Goal: Task Accomplishment & Management: Manage account settings

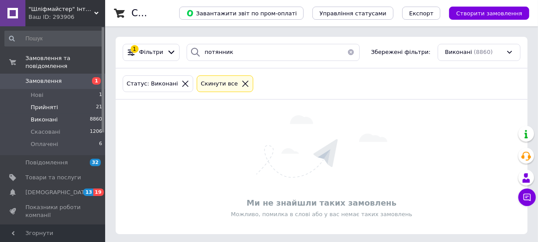
click at [46, 103] on span "Прийняті" at bounding box center [44, 107] width 27 height 8
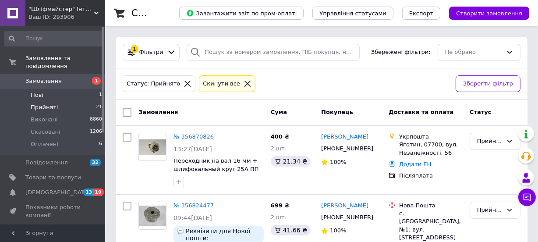
click at [42, 91] on span "Нові" at bounding box center [37, 95] width 13 height 8
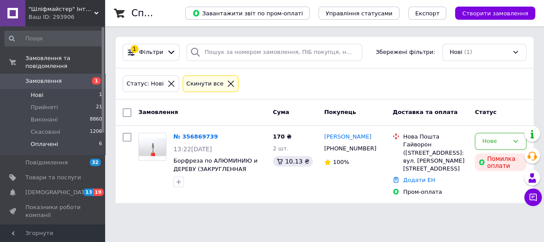
click at [45, 140] on span "Оплачені" at bounding box center [45, 144] width 28 height 8
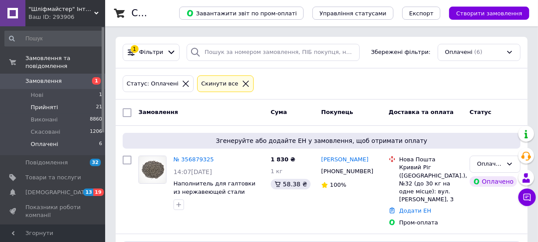
click at [45, 103] on span "Прийняті" at bounding box center [44, 107] width 27 height 8
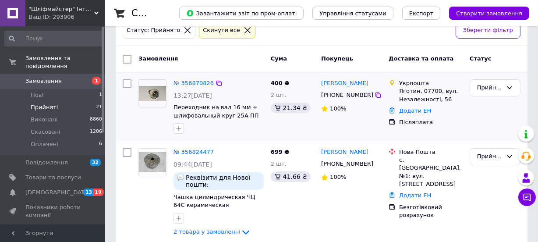
scroll to position [39, 0]
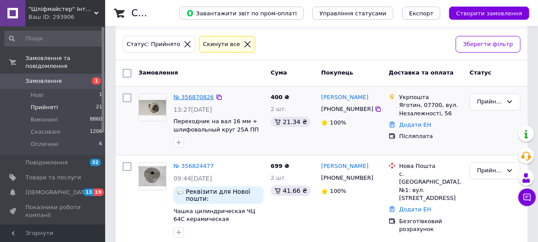
click at [188, 96] on link "№ 356870826" at bounding box center [194, 97] width 40 height 7
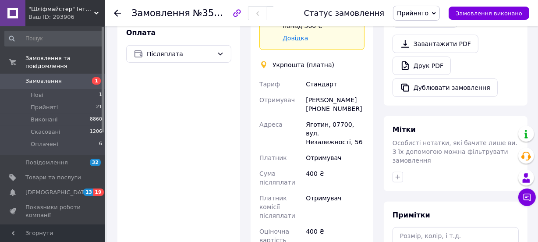
scroll to position [319, 0]
click at [129, 158] on div "Оплата Післяплата" at bounding box center [178, 180] width 123 height 322
drag, startPoint x: 358, startPoint y: 100, endPoint x: 302, endPoint y: 100, distance: 56.1
click at [302, 100] on div "[PERSON_NAME] Отримувач [PERSON_NAME] [PHONE_NUMBER] [PERSON_NAME][GEOGRAPHIC_D…" at bounding box center [312, 162] width 109 height 172
copy div "Отримувач [PERSON_NAME]"
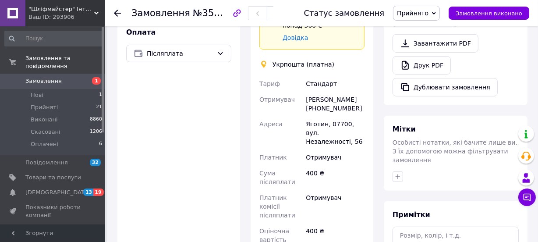
drag, startPoint x: 359, startPoint y: 112, endPoint x: 351, endPoint y: 110, distance: 8.2
click at [325, 106] on div "[PERSON_NAME] [PHONE_NUMBER]" at bounding box center [335, 104] width 62 height 25
click at [162, 118] on div "Оплата Післяплата" at bounding box center [178, 180] width 123 height 322
drag, startPoint x: 352, startPoint y: 108, endPoint x: 317, endPoint y: 109, distance: 35.1
click at [317, 109] on div "[PERSON_NAME] [PHONE_NUMBER]" at bounding box center [335, 104] width 62 height 25
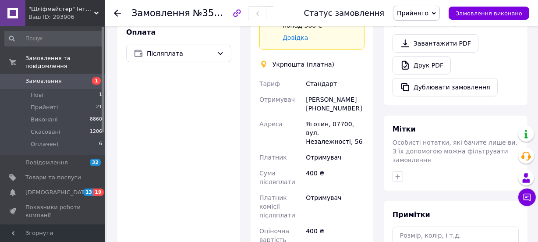
copy div "0663171689"
click at [236, 139] on div "Оплата Післяплата" at bounding box center [178, 180] width 123 height 322
drag, startPoint x: 344, startPoint y: 123, endPoint x: 329, endPoint y: 123, distance: 15.3
click at [329, 123] on div "Яготин, 07700, вул. Незалежності, 56" at bounding box center [335, 132] width 62 height 33
copy div "07700"
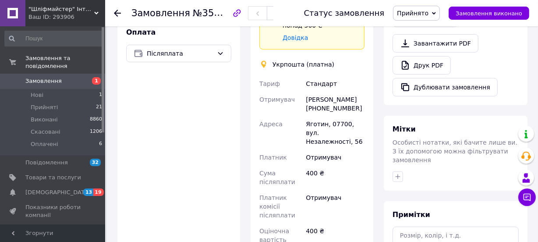
click at [192, 136] on div "Оплата Післяплата" at bounding box center [178, 180] width 123 height 322
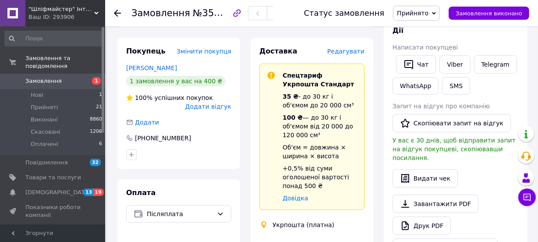
scroll to position [0, 0]
